Goal: Task Accomplishment & Management: Complete application form

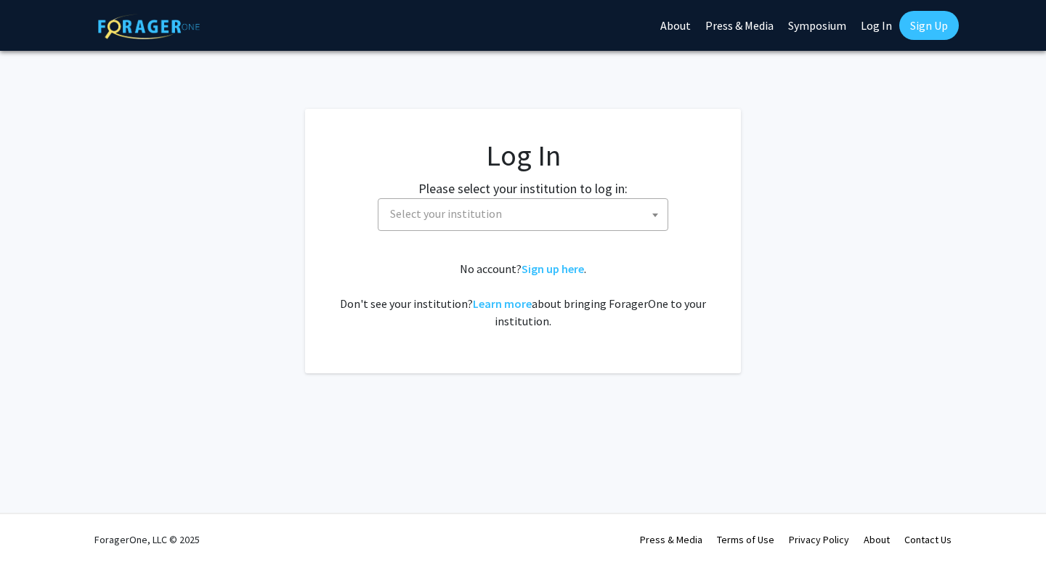
select select
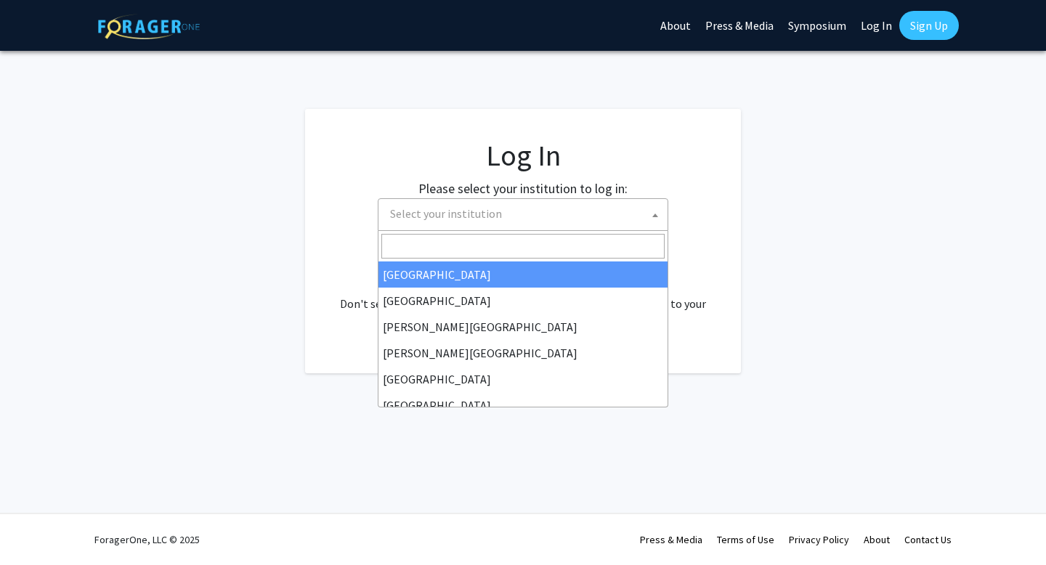
click at [533, 206] on span "Select your institution" at bounding box center [525, 214] width 283 height 30
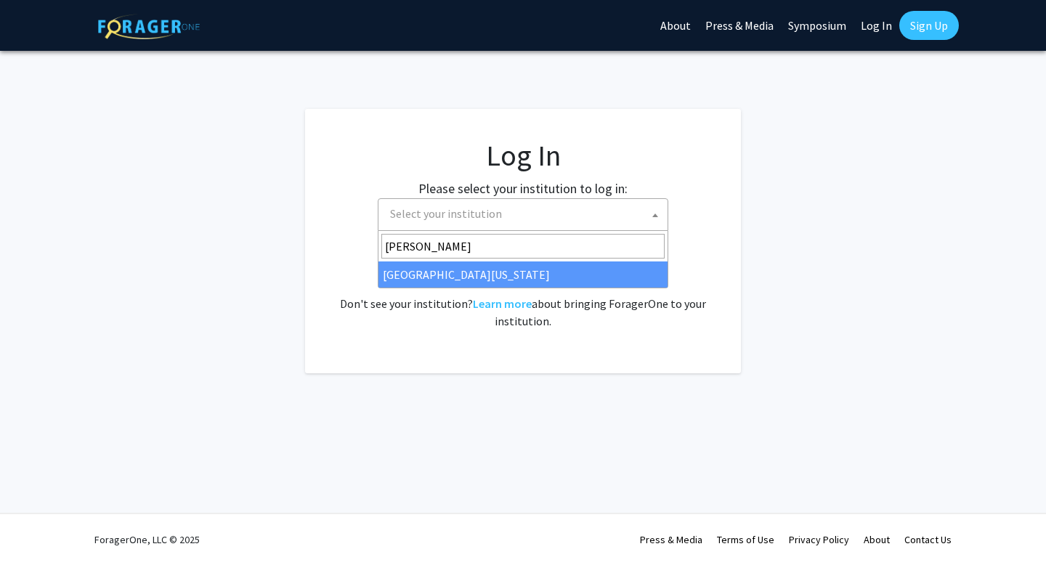
type input "mary"
select select "31"
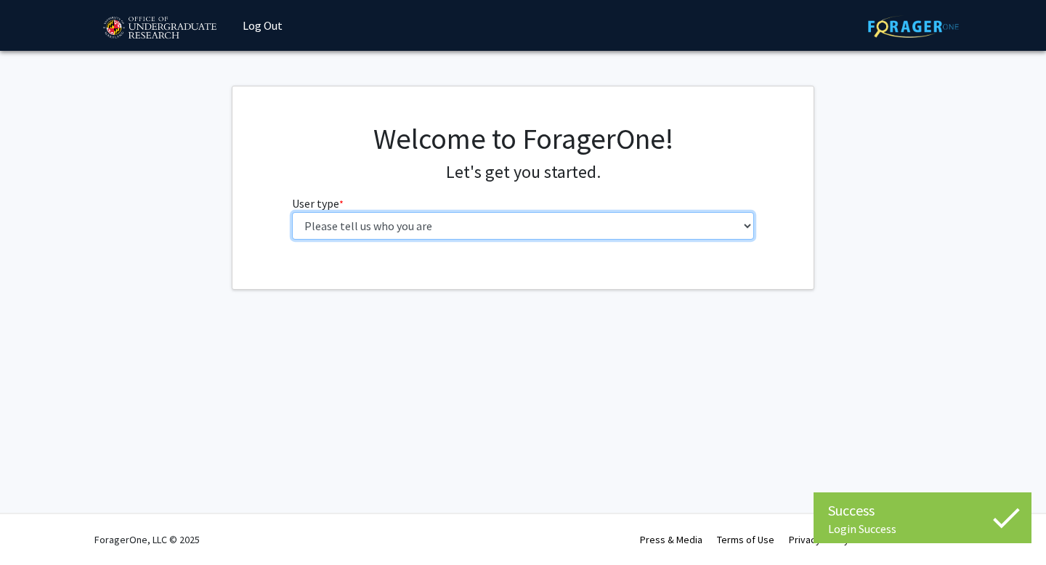
click at [484, 227] on select "Please tell us who you are Undergraduate Student Master's Student Doctoral Cand…" at bounding box center [523, 226] width 463 height 28
select select "1: undergrad"
click at [292, 212] on select "Please tell us who you are Undergraduate Student Master's Student Doctoral Cand…" at bounding box center [523, 226] width 463 height 28
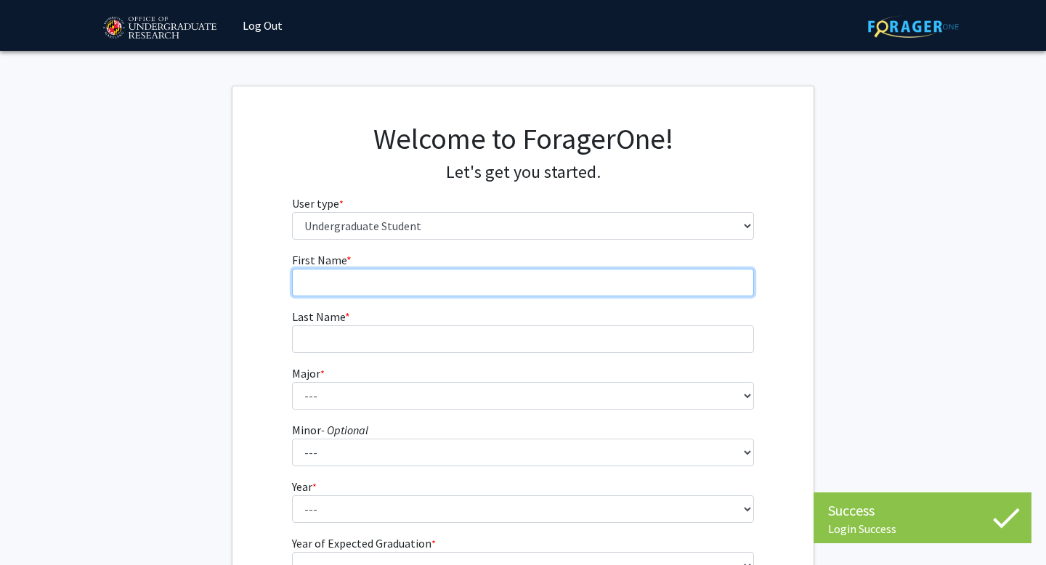
click at [452, 275] on input "First Name * required" at bounding box center [523, 283] width 463 height 28
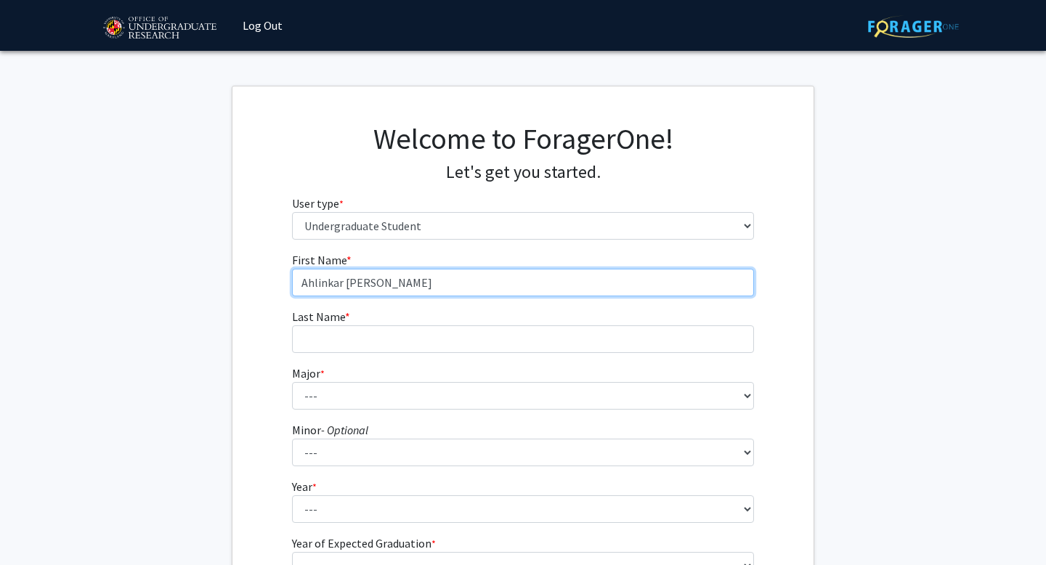
type input "Ahlinkar [PERSON_NAME]"
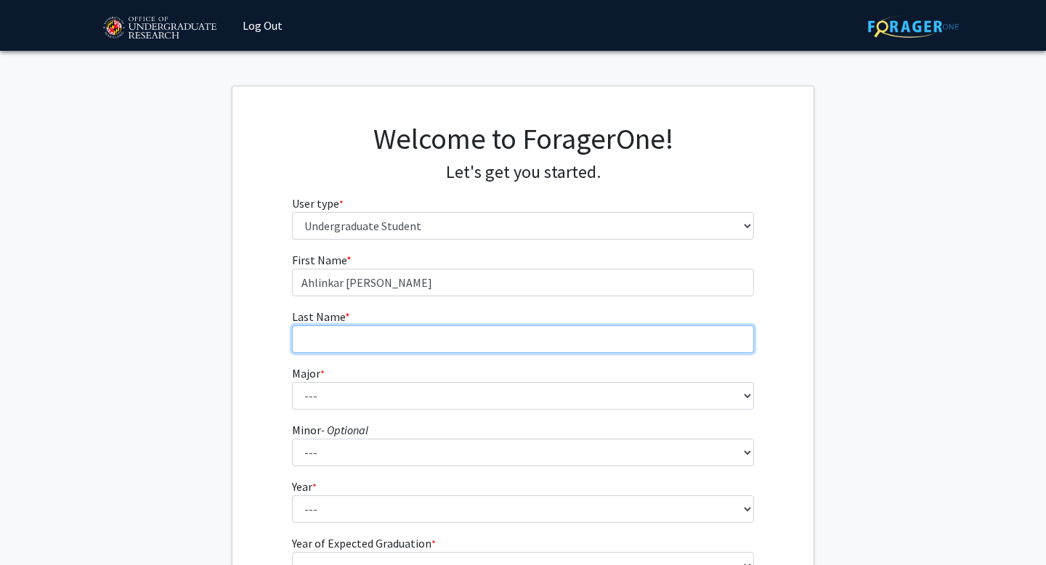
click at [394, 329] on input "Last Name * required" at bounding box center [523, 340] width 463 height 28
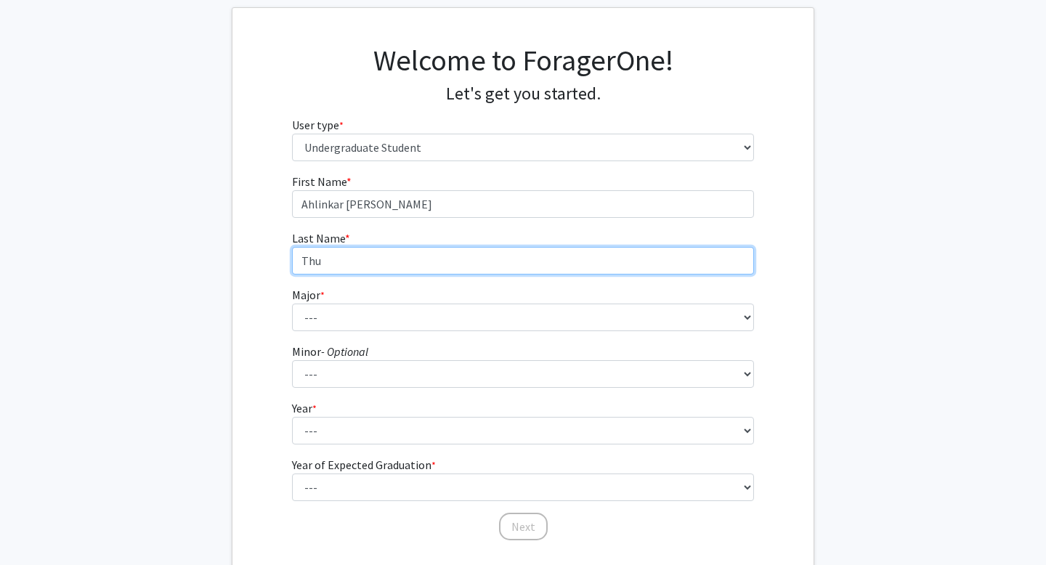
scroll to position [92, 0]
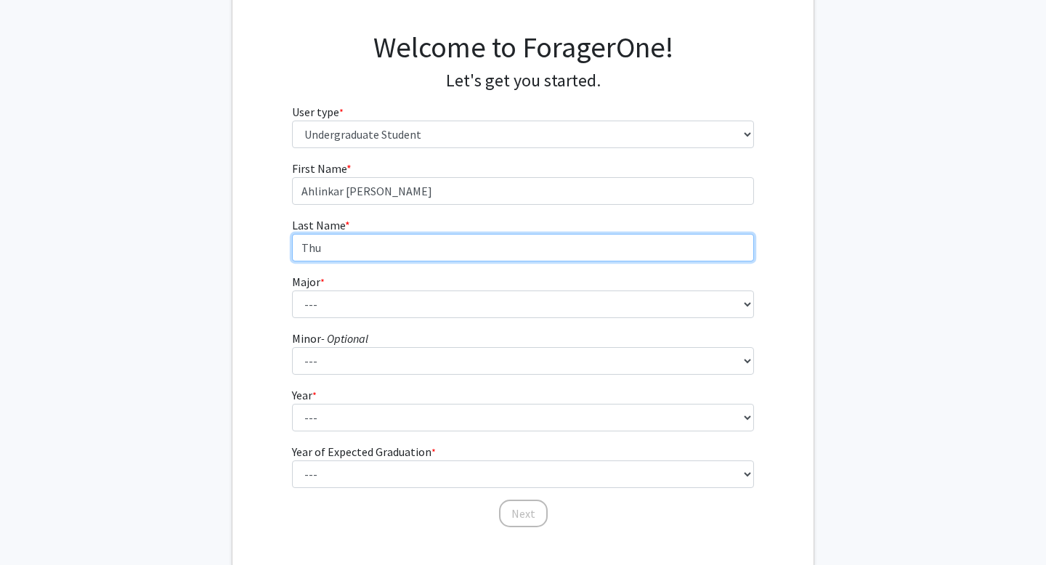
type input "Thu"
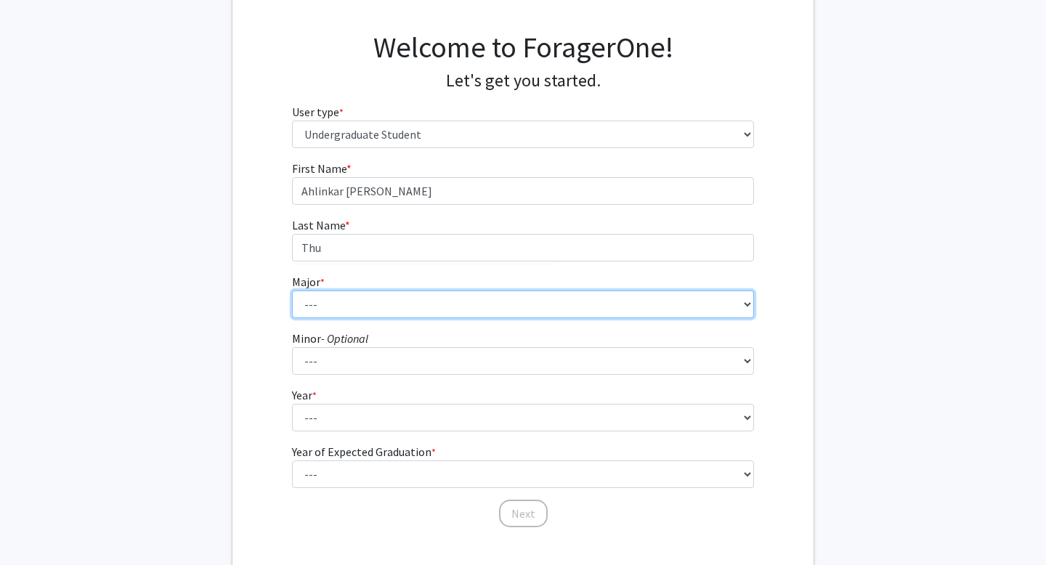
click at [374, 305] on select "--- Accounting Aerospace Engineering African American and Africana Studies Agri…" at bounding box center [523, 305] width 463 height 28
select select "27: 2328"
click at [292, 291] on select "--- Accounting Aerospace Engineering African American and Africana Studies Agri…" at bounding box center [523, 305] width 463 height 28
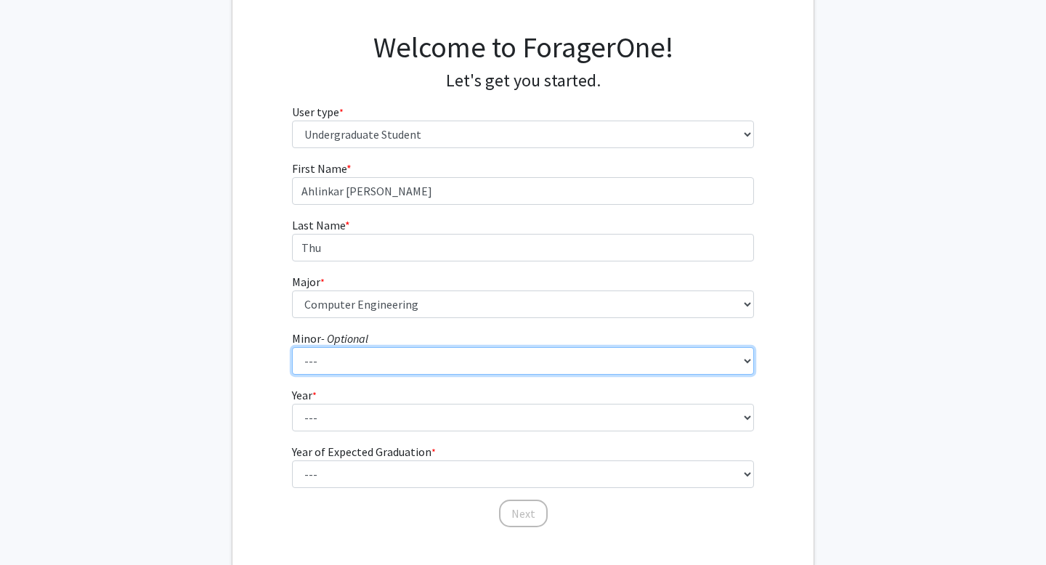
click at [409, 366] on select "--- Actuarial Mathematics Advanced Cybersecurity Experience for Students Africa…" at bounding box center [523, 361] width 463 height 28
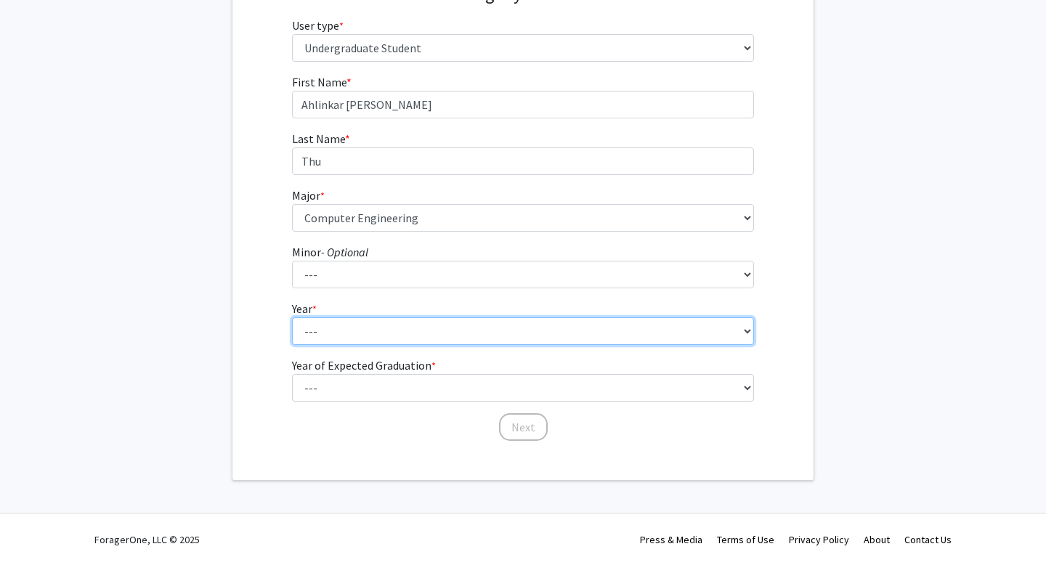
click at [336, 343] on select "--- First-year Sophomore Junior Senior Postbaccalaureate Certificate" at bounding box center [523, 332] width 463 height 28
select select "2: sophomore"
click at [292, 318] on select "--- First-year Sophomore Junior Senior Postbaccalaureate Certificate" at bounding box center [523, 332] width 463 height 28
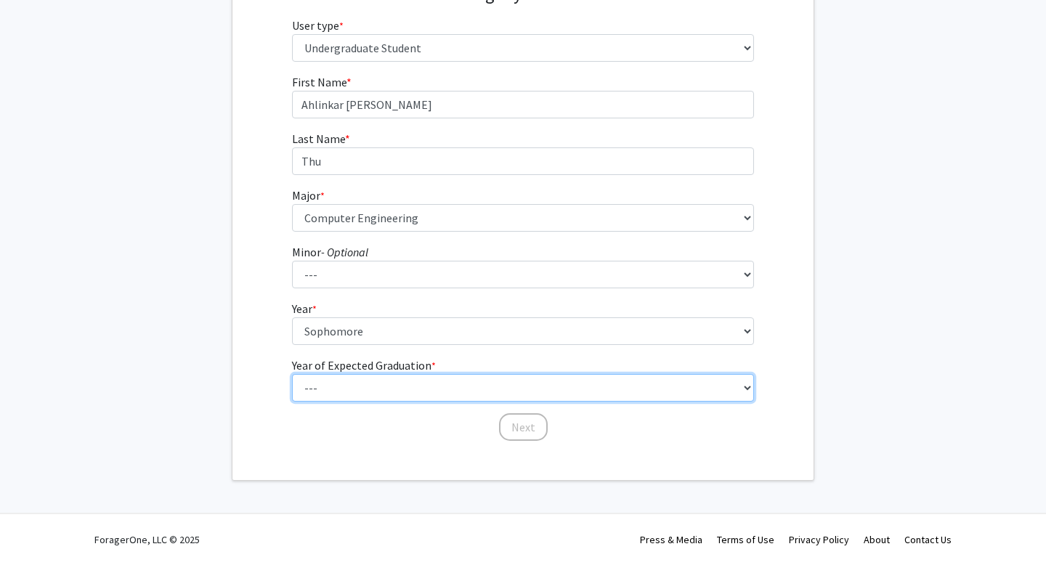
click at [366, 379] on select "--- 2025 2026 2027 2028 2029 2030 2031 2032 2033 2034" at bounding box center [523, 388] width 463 height 28
select select "4: 2028"
click at [292, 374] on select "--- 2025 2026 2027 2028 2029 2030 2031 2032 2033 2034" at bounding box center [523, 388] width 463 height 28
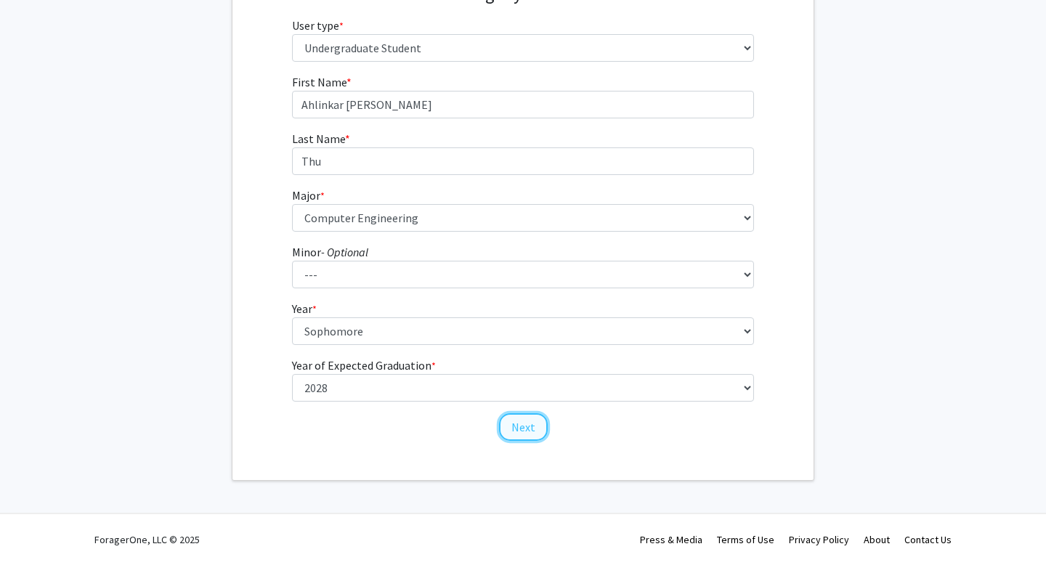
click at [509, 425] on button "Next" at bounding box center [523, 427] width 49 height 28
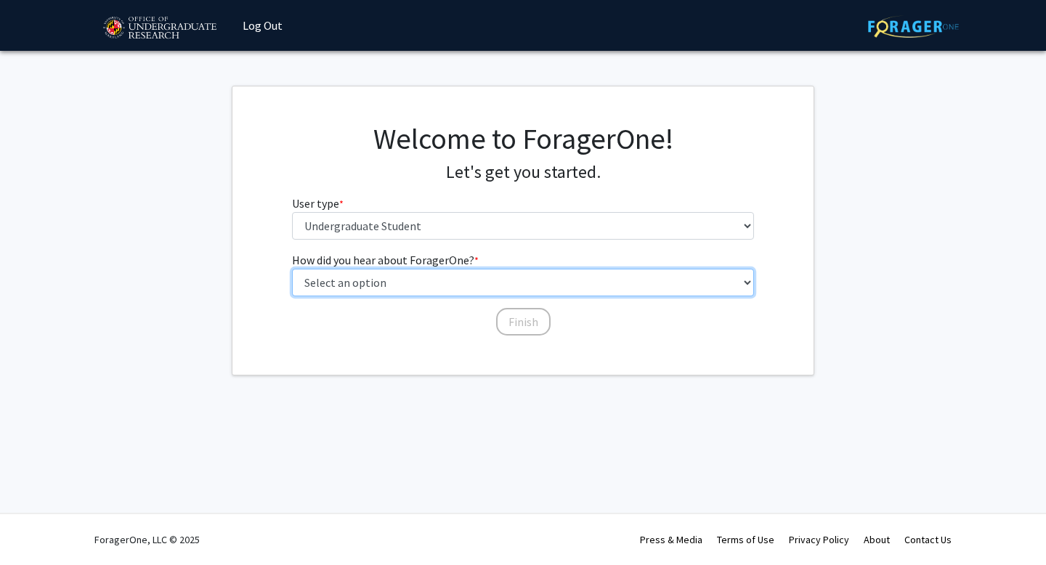
click at [438, 283] on select "Select an option Peer/student recommendation Faculty/staff recommendation Unive…" at bounding box center [523, 283] width 463 height 28
select select "3: university_website"
click at [292, 269] on select "Select an option Peer/student recommendation Faculty/staff recommendation Unive…" at bounding box center [523, 283] width 463 height 28
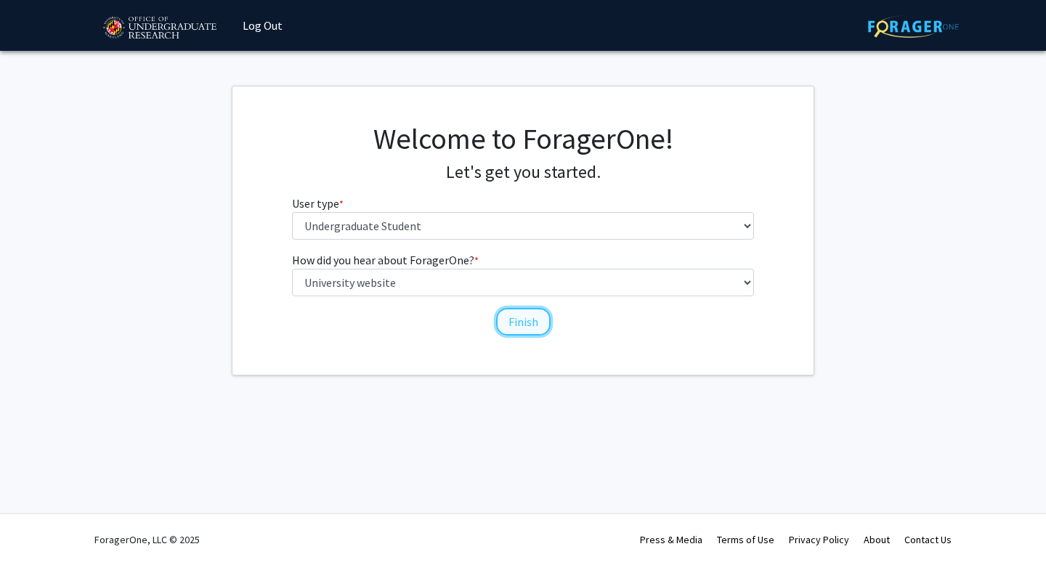
click at [540, 313] on button "Finish" at bounding box center [523, 322] width 55 height 28
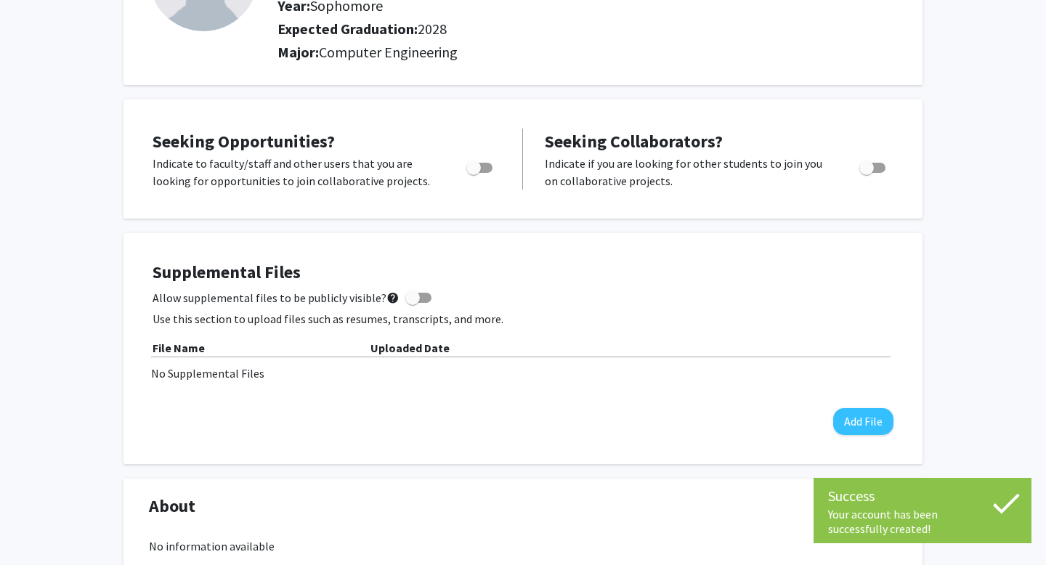
scroll to position [177, 0]
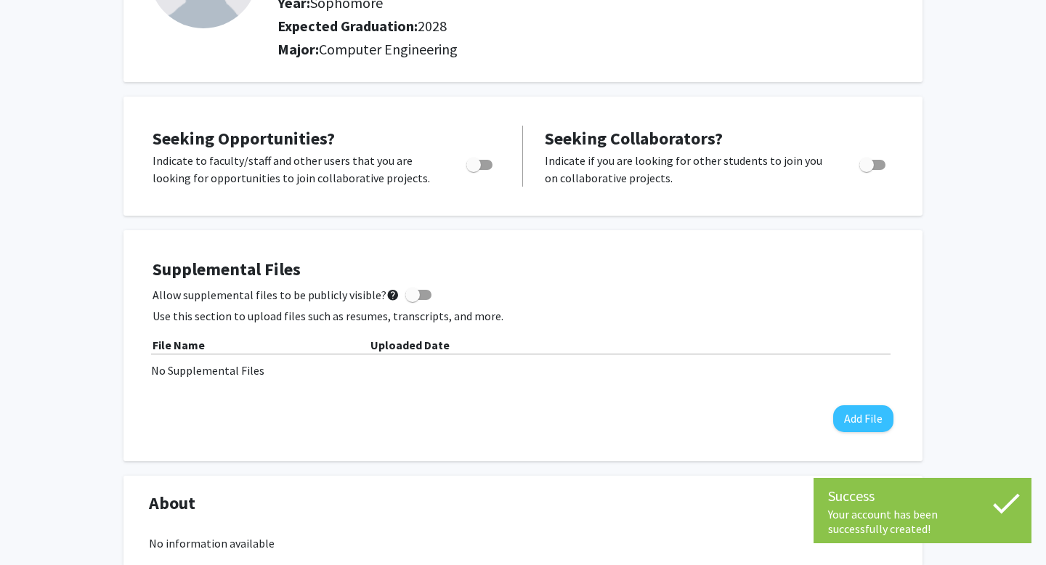
click at [472, 167] on span "Toggle" at bounding box center [474, 165] width 15 height 15
click at [473, 170] on input "Are you actively seeking opportunities?" at bounding box center [473, 170] width 1 height 1
checkbox input "true"
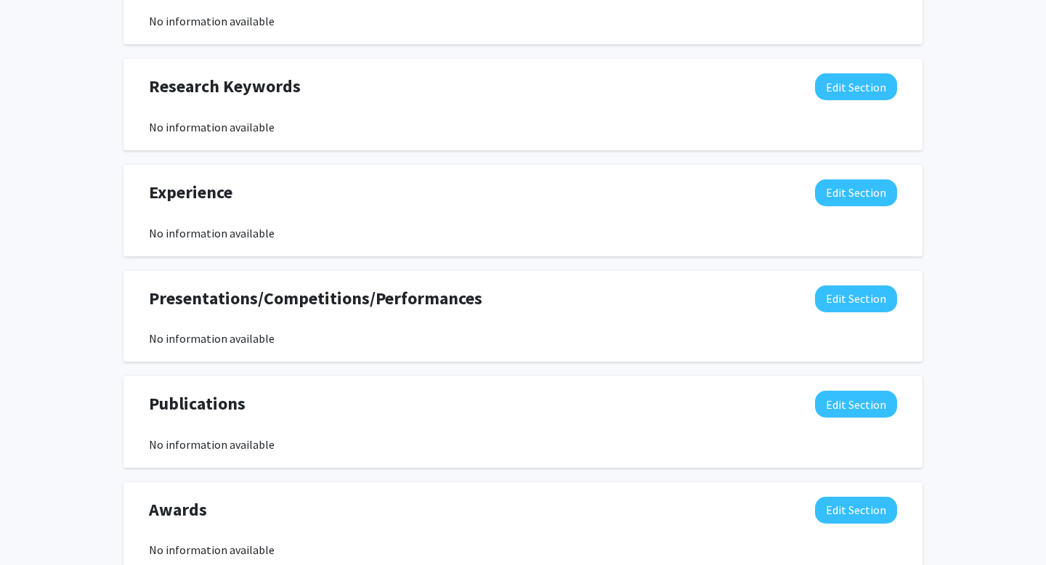
scroll to position [701, 0]
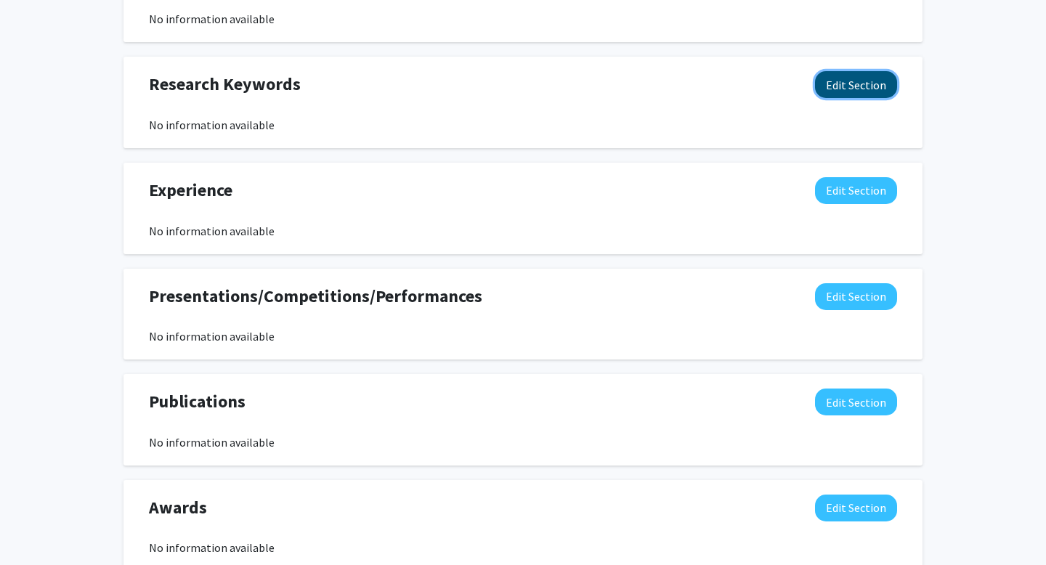
click at [855, 83] on button "Edit Section" at bounding box center [856, 84] width 82 height 27
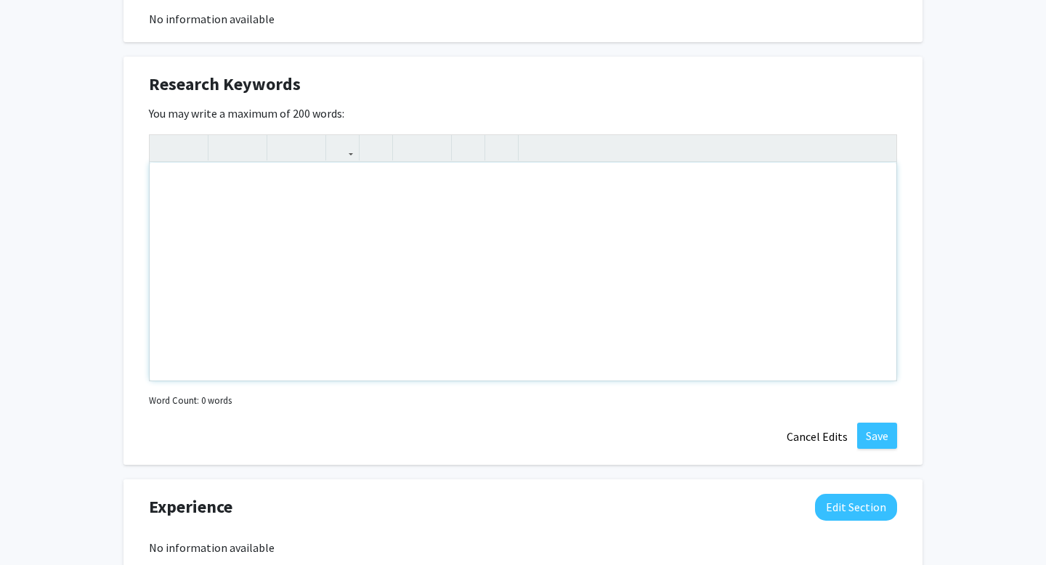
click at [627, 232] on div "Note to users with screen readers: Please deactivate our accessibility plugin f…" at bounding box center [523, 272] width 747 height 218
click at [814, 432] on button "Cancel Edits" at bounding box center [818, 437] width 80 height 28
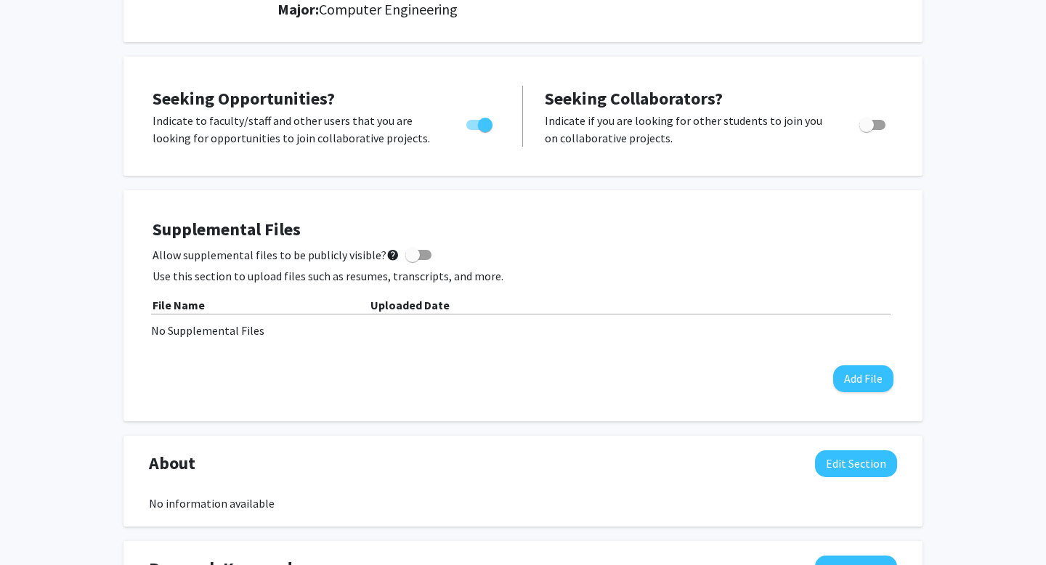
scroll to position [0, 0]
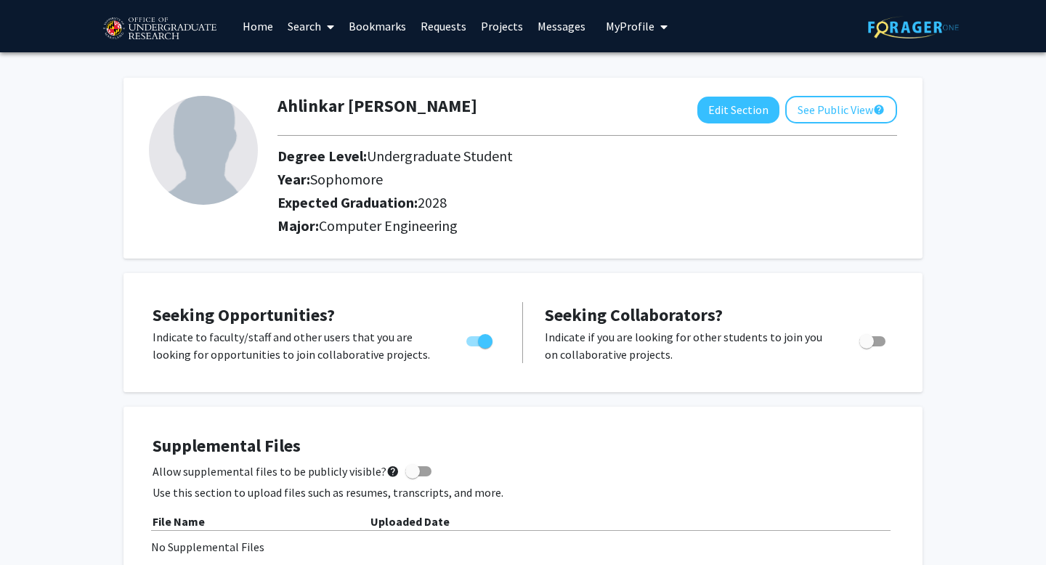
click at [251, 21] on link "Home" at bounding box center [257, 26] width 45 height 51
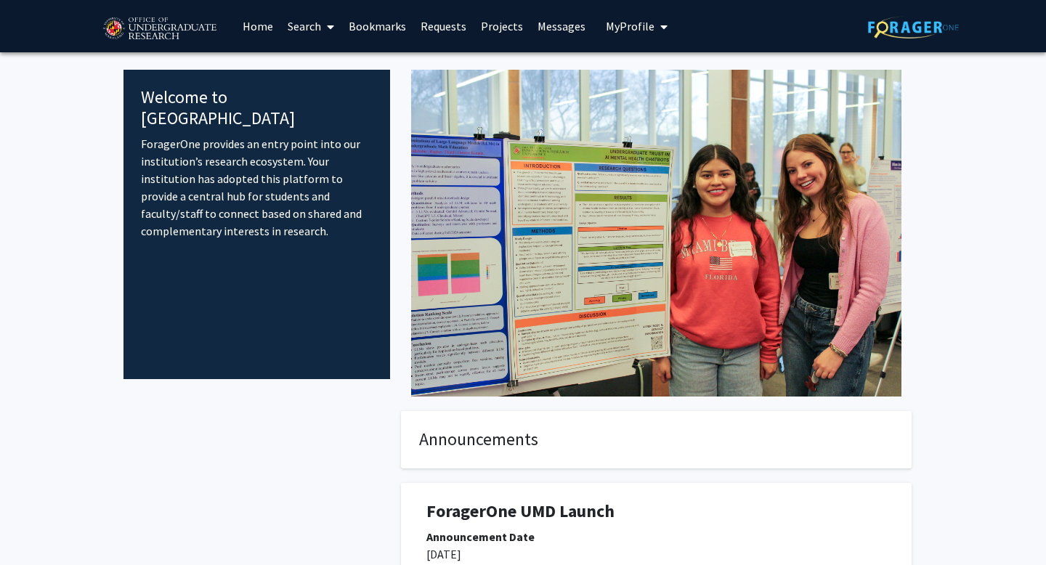
click at [490, 31] on link "Projects" at bounding box center [502, 26] width 57 height 51
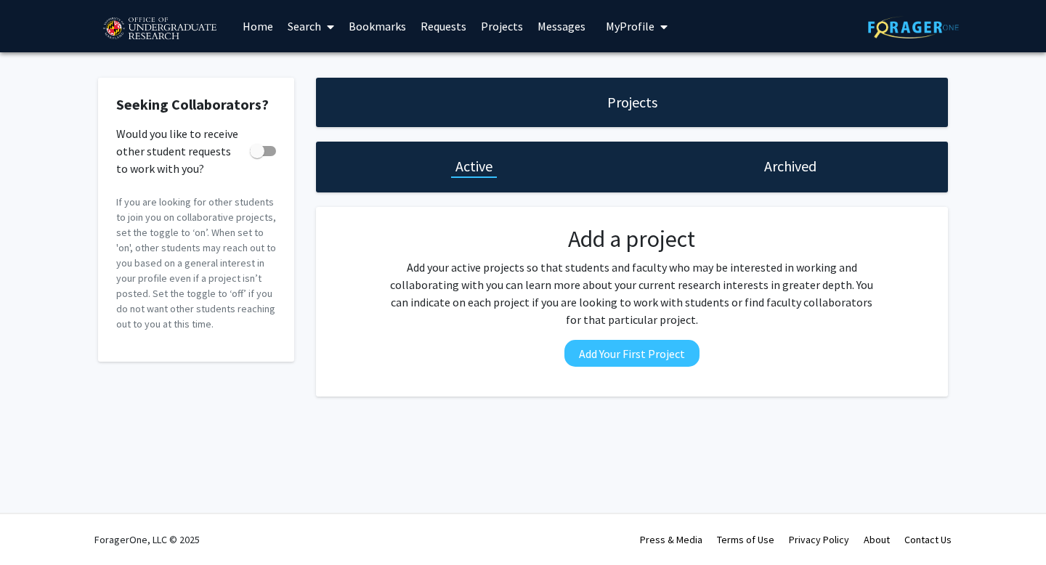
click at [440, 24] on link "Requests" at bounding box center [443, 26] width 60 height 51
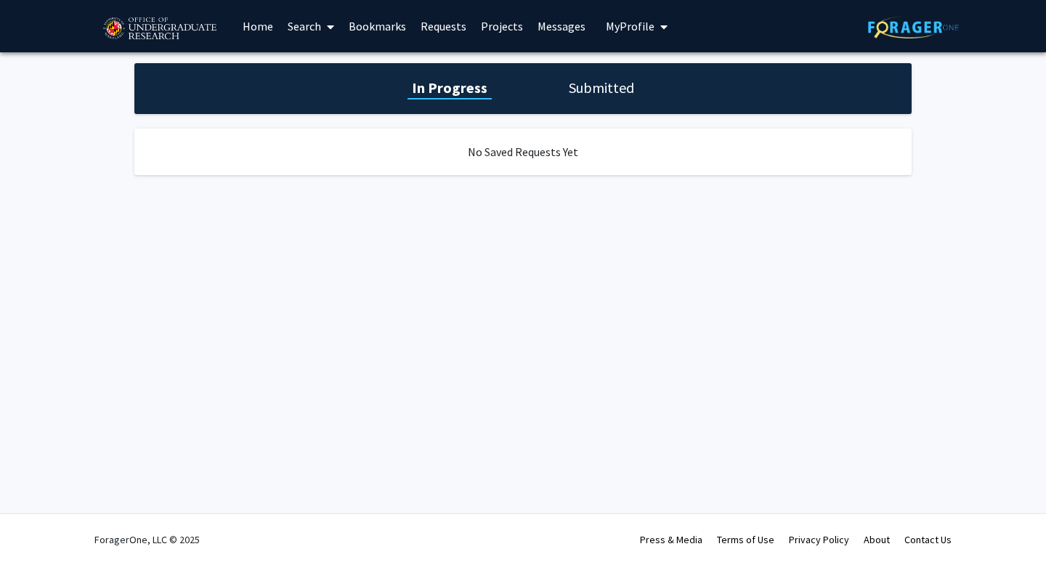
click at [387, 25] on link "Bookmarks" at bounding box center [378, 26] width 72 height 51
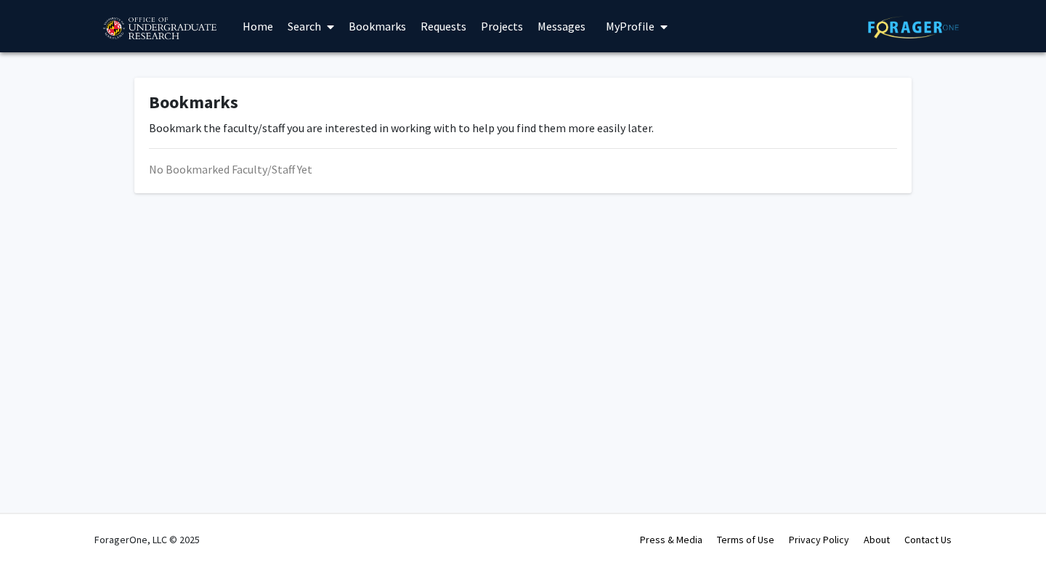
click at [317, 25] on link "Search" at bounding box center [311, 26] width 61 height 51
click at [326, 68] on span "Faculty/Staff" at bounding box center [334, 66] width 107 height 29
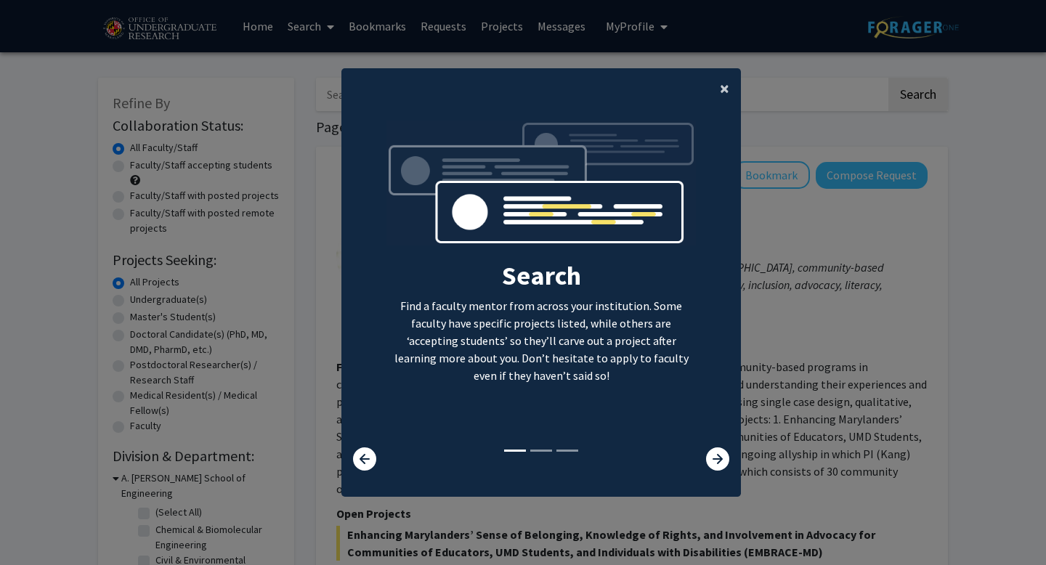
click at [722, 86] on span "×" at bounding box center [724, 88] width 9 height 23
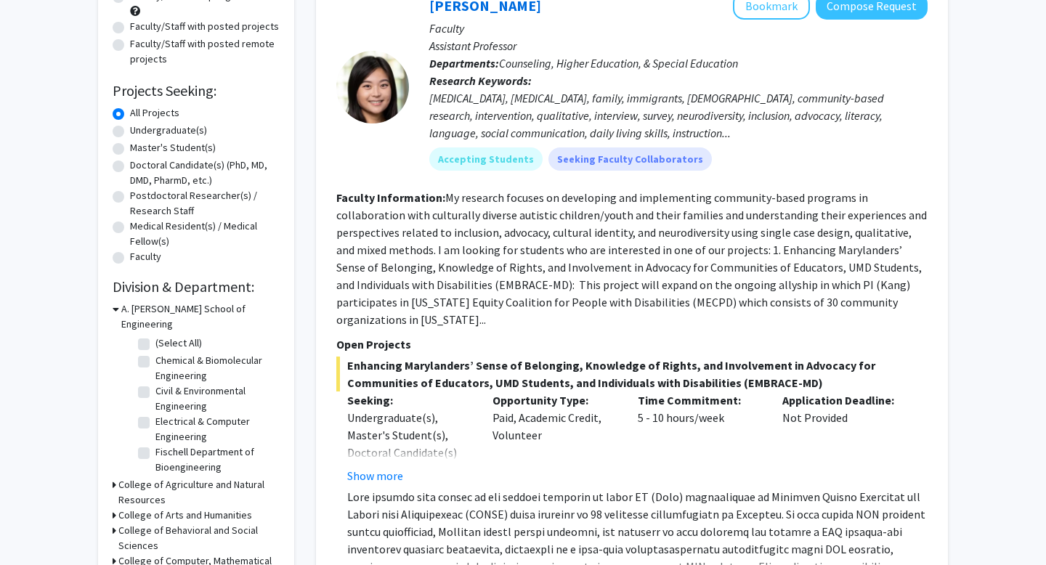
scroll to position [187, 0]
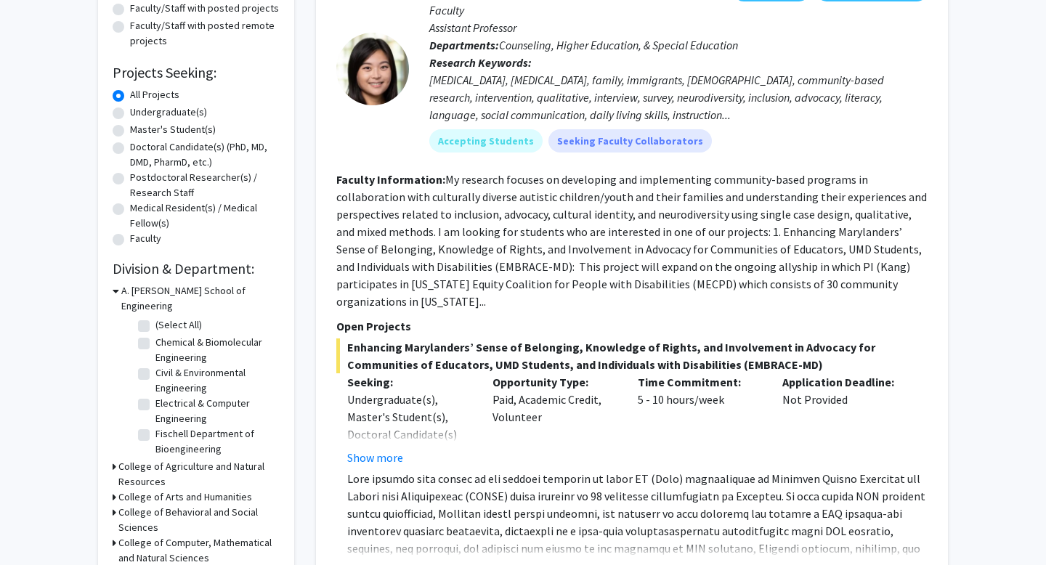
click at [156, 396] on label "Electrical & Computer Engineering" at bounding box center [216, 411] width 121 height 31
click at [156, 396] on input "Electrical & Computer Engineering" at bounding box center [160, 400] width 9 height 9
checkbox input "true"
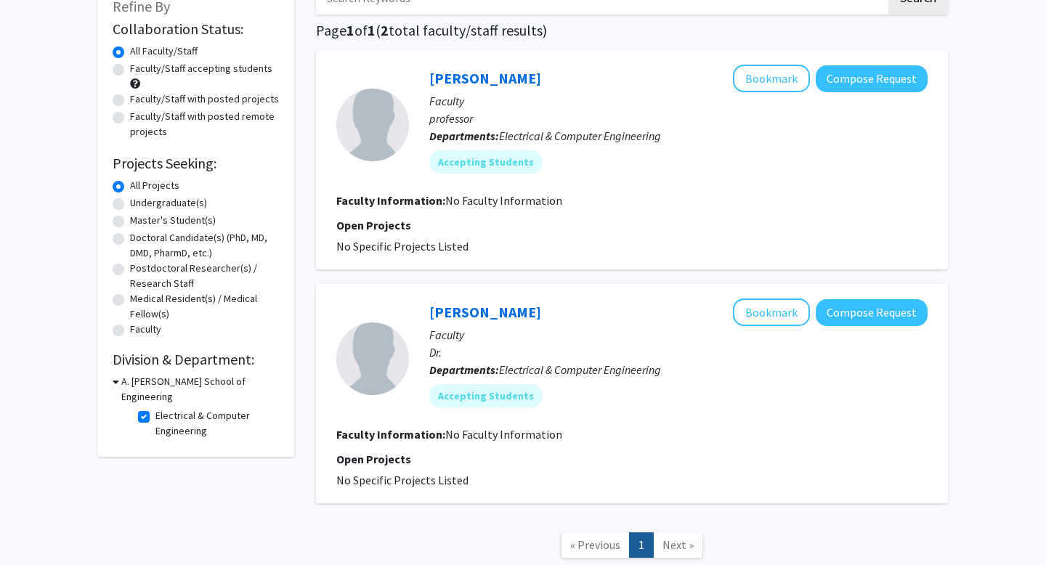
scroll to position [87, 0]
